Goal: Task Accomplishment & Management: Use online tool/utility

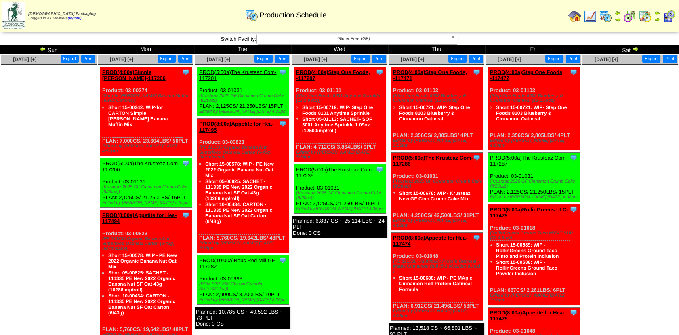
click at [627, 174] on ul at bounding box center [630, 125] width 96 height 121
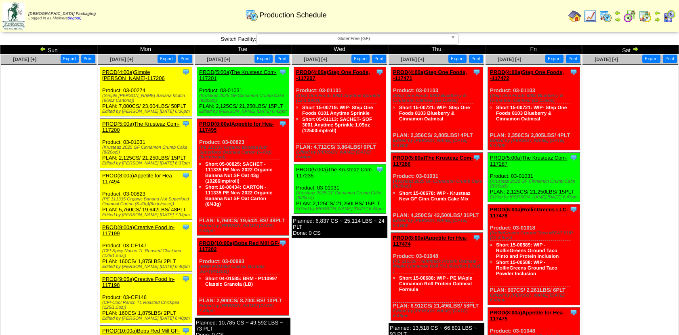
click at [43, 48] on img at bounding box center [43, 49] width 6 height 6
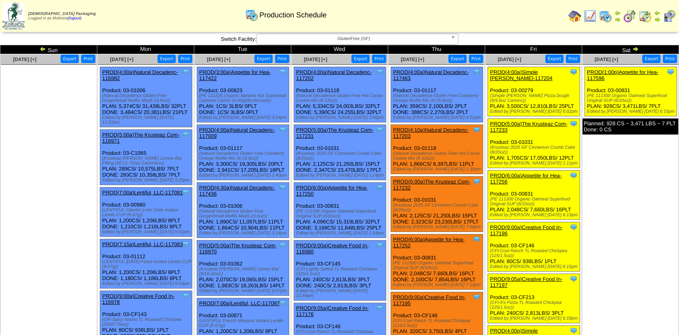
drag, startPoint x: 585, startPoint y: 91, endPoint x: 663, endPoint y: 105, distance: 79.5
click at [663, 105] on div "Clone Item PROD(1:00p)Appetite for Hea-117596 Appetite for Healthy Living Sched…" at bounding box center [631, 91] width 92 height 49
copy div "Product: 03-00831 (PE 111300 Organic Oatmeal Superfood Original SUP (6/10oz)) P…"
